Goal: Information Seeking & Learning: Learn about a topic

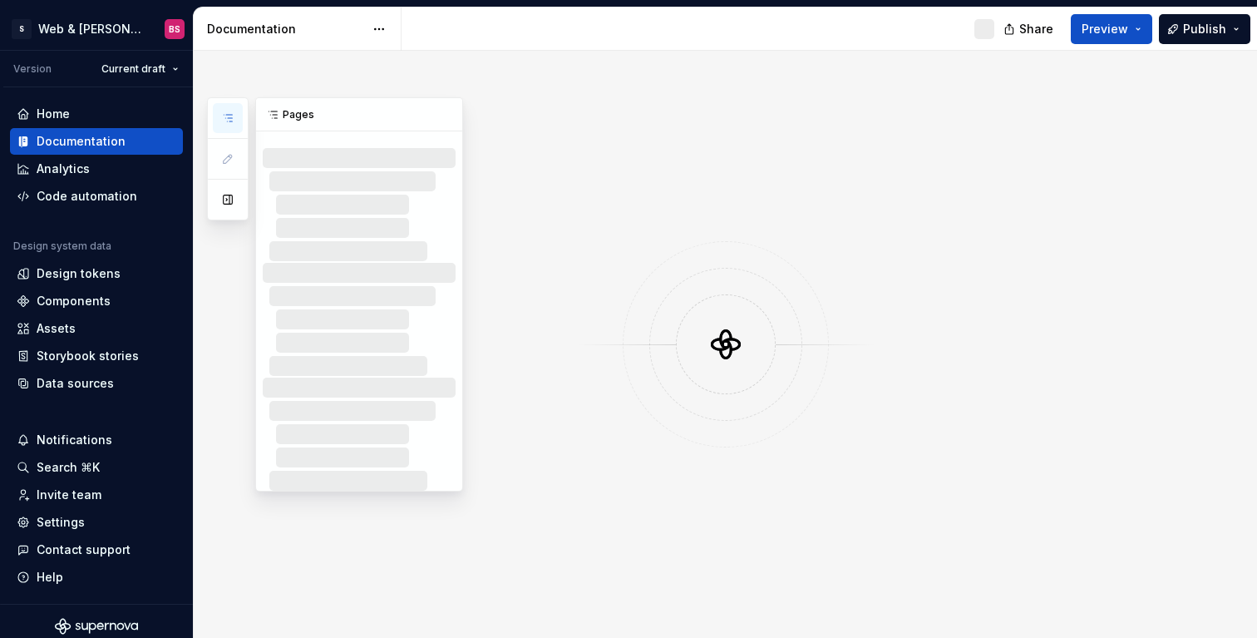
click at [230, 115] on icon "button" at bounding box center [228, 118] width 8 height 7
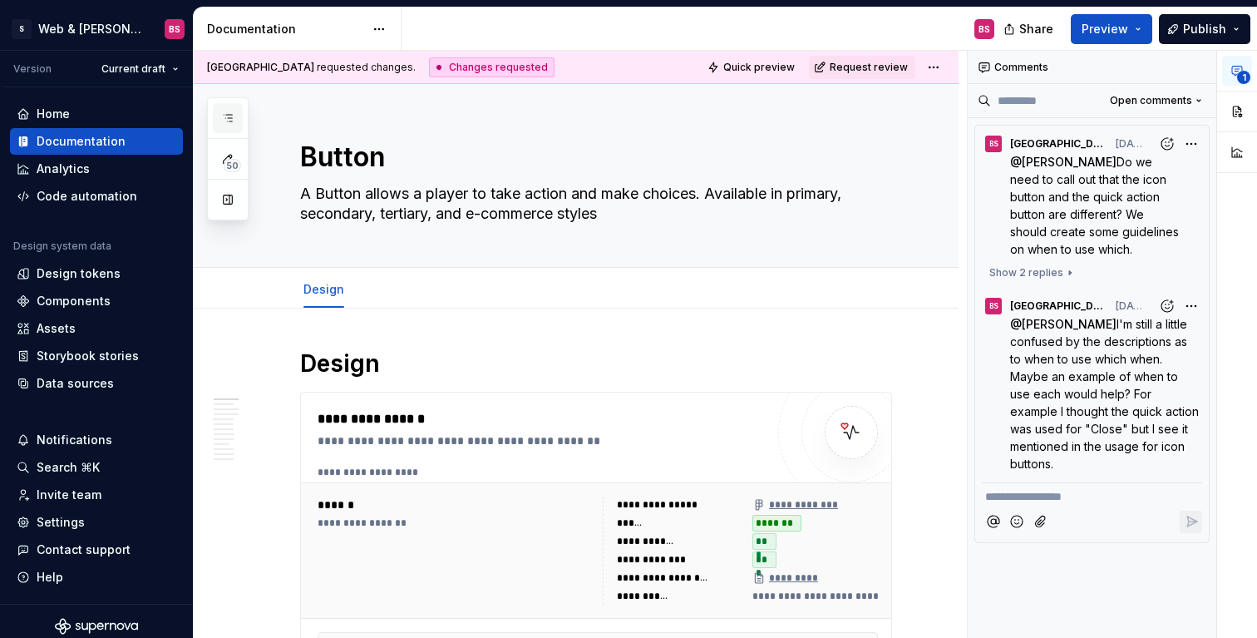
click at [239, 114] on button "button" at bounding box center [228, 118] width 30 height 30
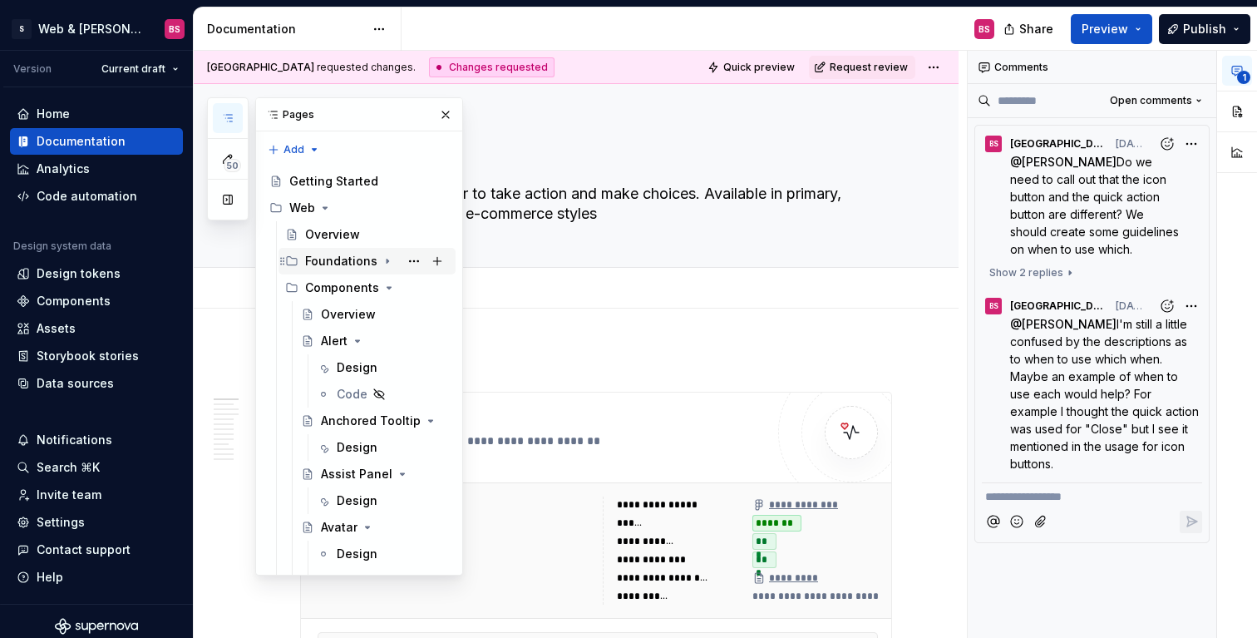
click at [338, 255] on div "Foundations" at bounding box center [341, 261] width 72 height 17
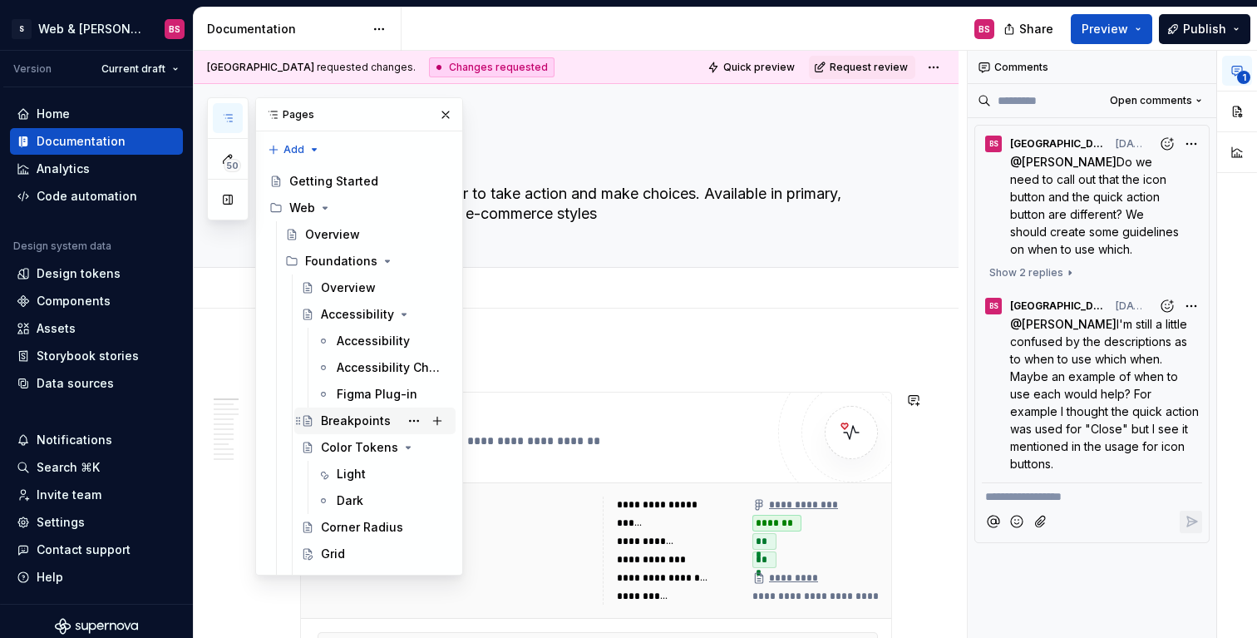
click at [363, 417] on div "Breakpoints" at bounding box center [356, 420] width 70 height 17
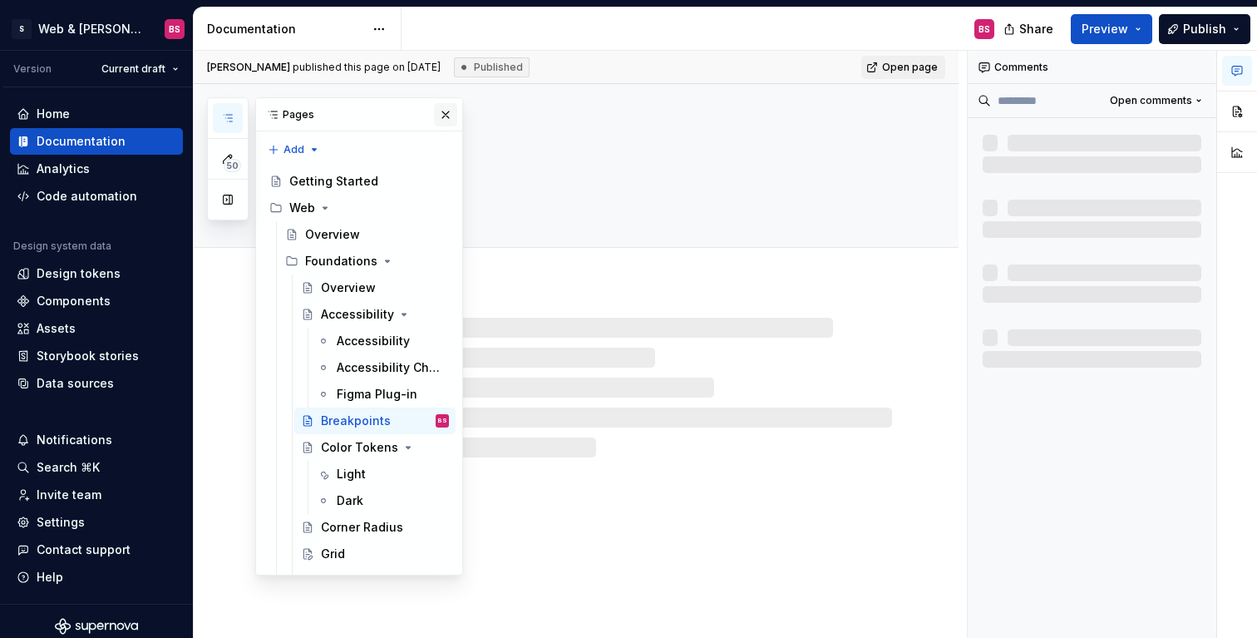
click at [450, 119] on button "button" at bounding box center [445, 114] width 23 height 23
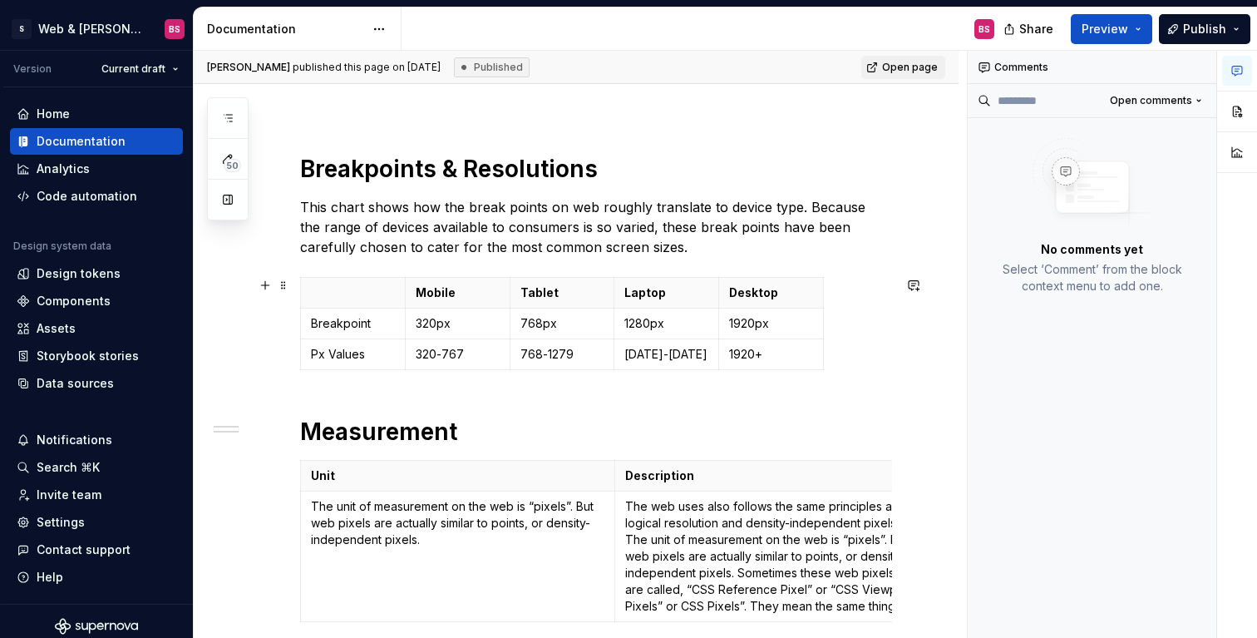
scroll to position [156, 0]
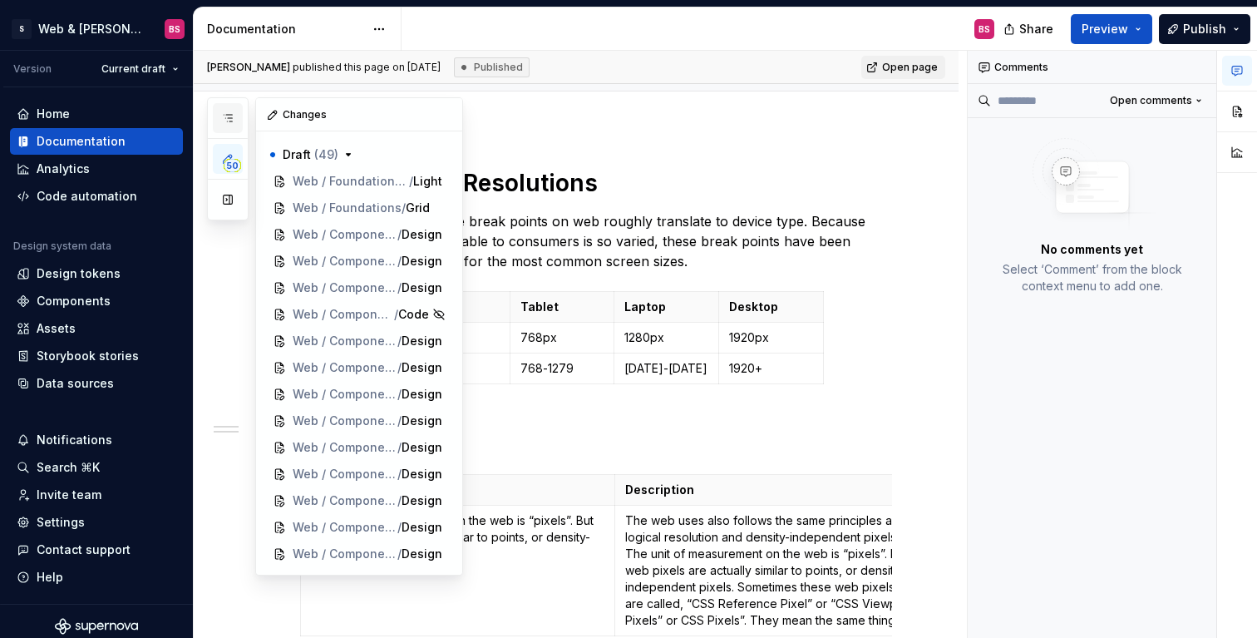
click at [231, 120] on icon "button" at bounding box center [227, 117] width 13 height 13
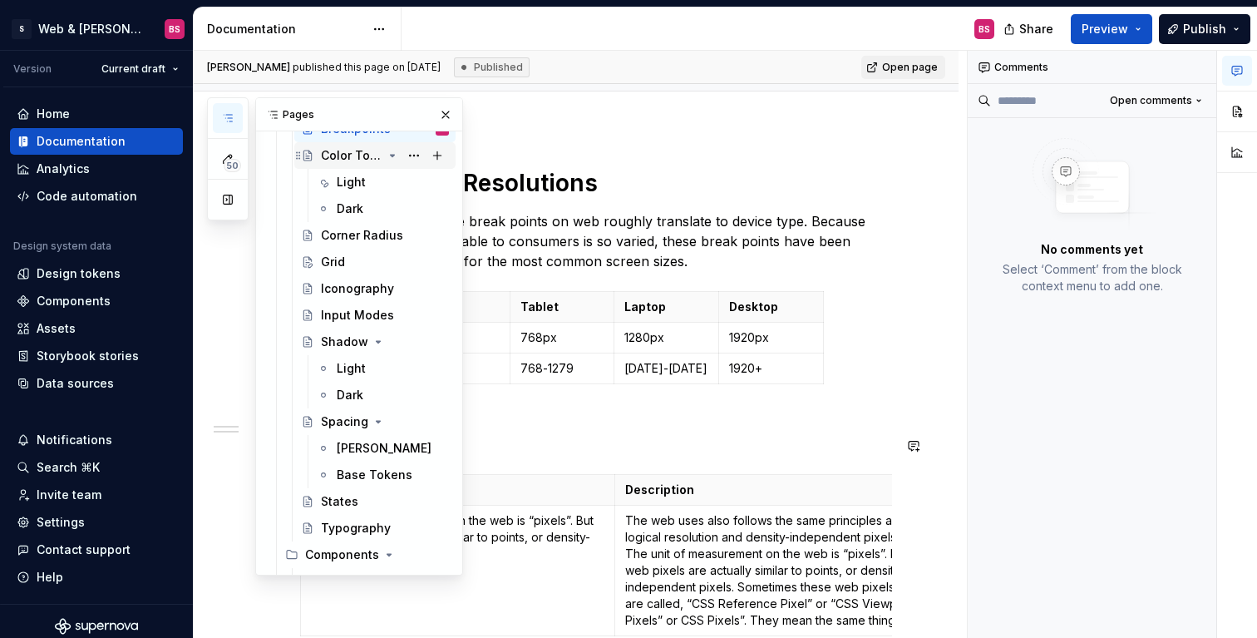
scroll to position [305, 0]
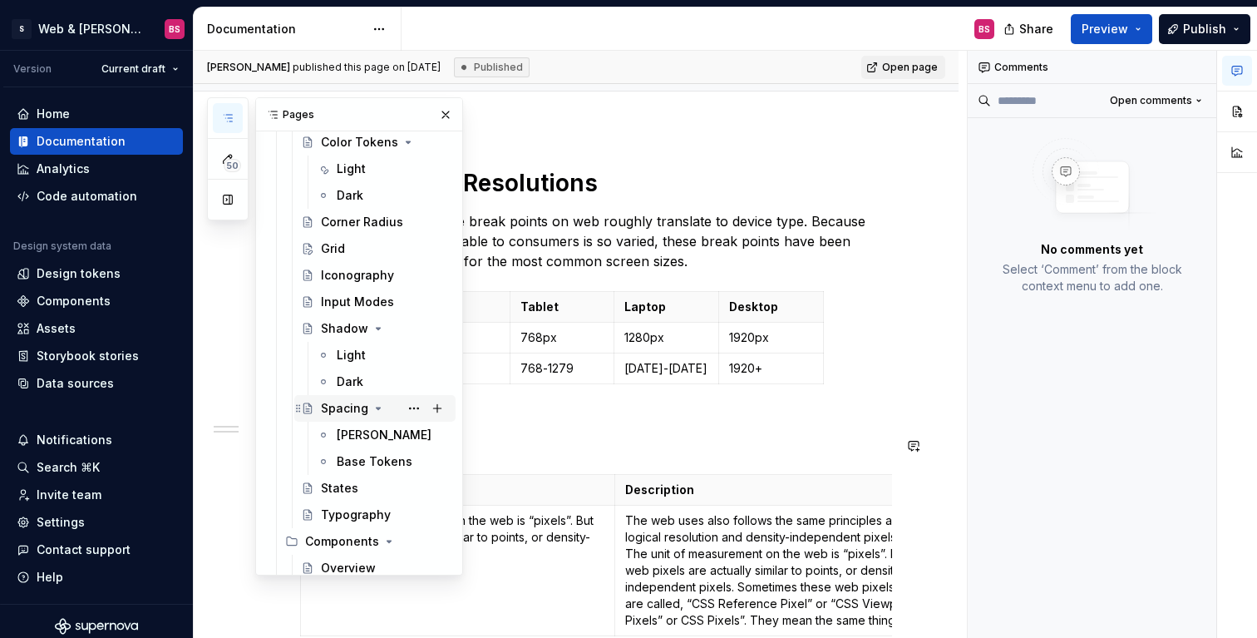
click at [343, 403] on div "Spacing" at bounding box center [344, 408] width 47 height 17
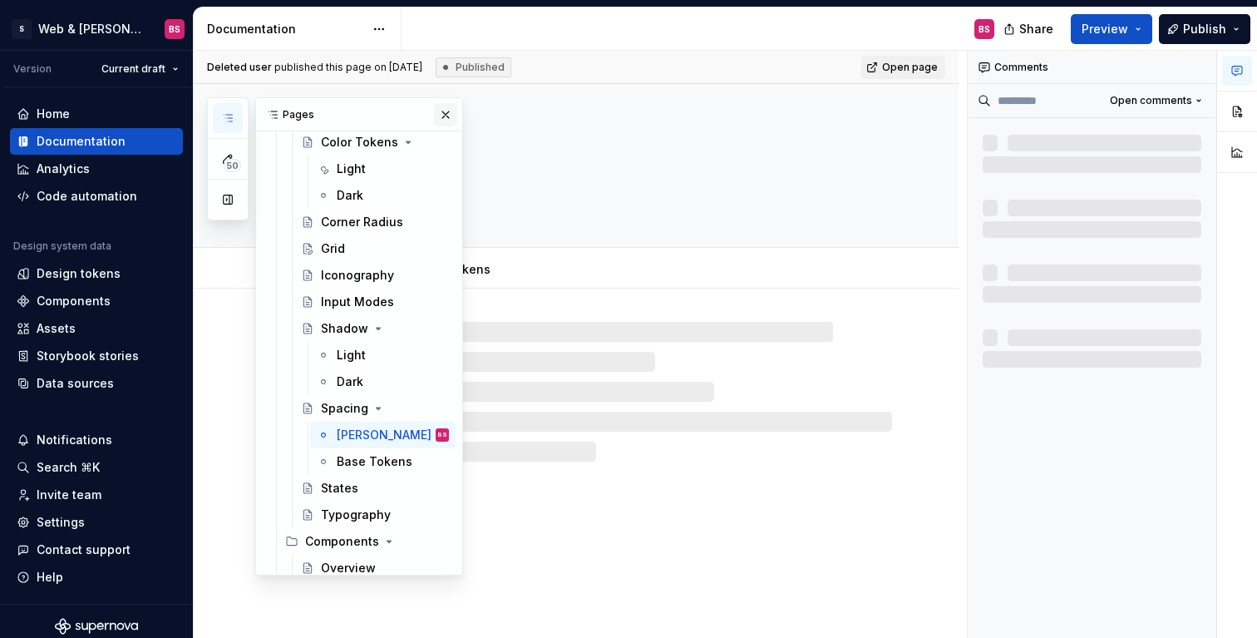
click at [448, 114] on button "button" at bounding box center [445, 114] width 23 height 23
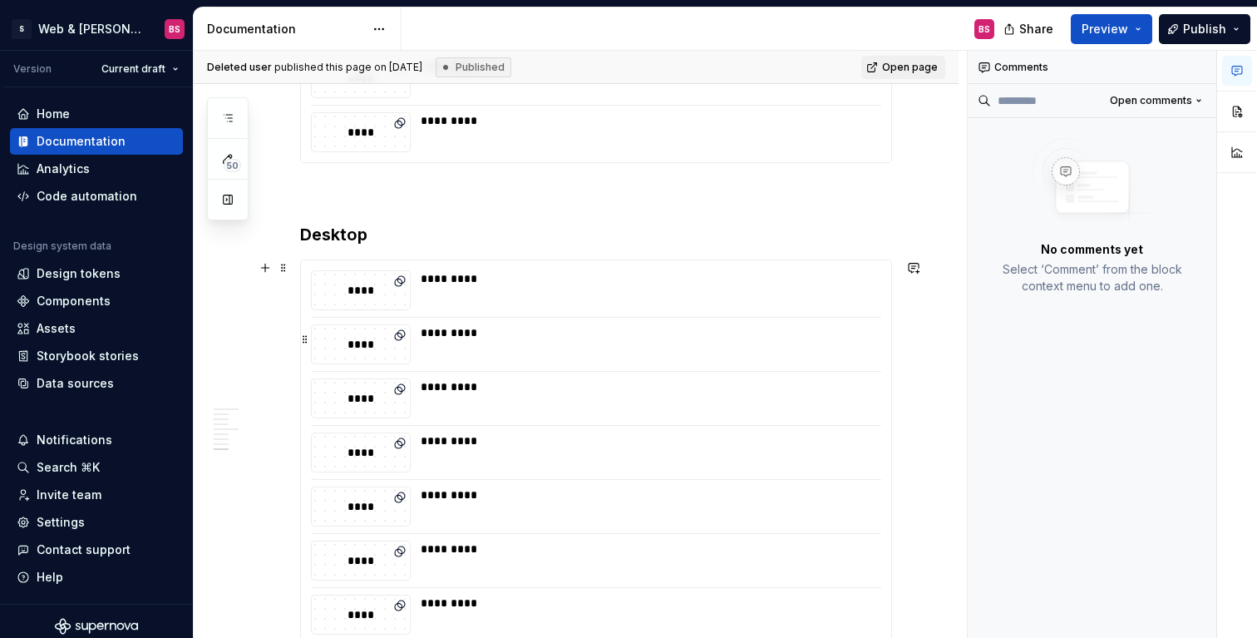
scroll to position [5850, 0]
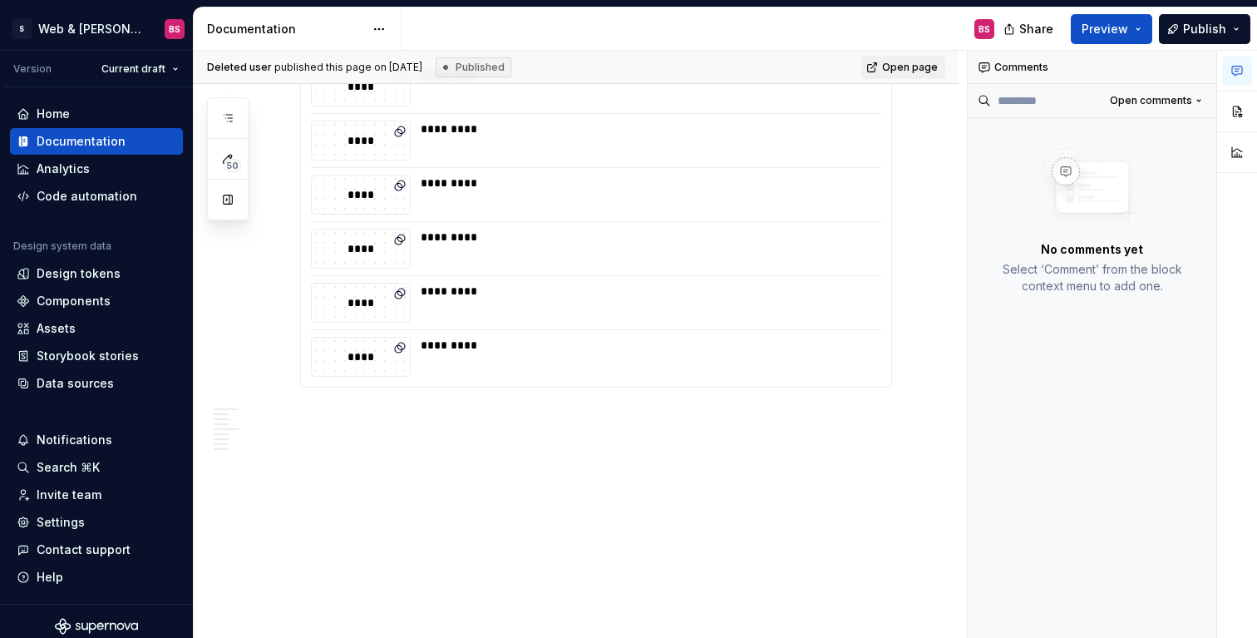
type textarea "*"
